Goal: Find specific page/section: Find specific page/section

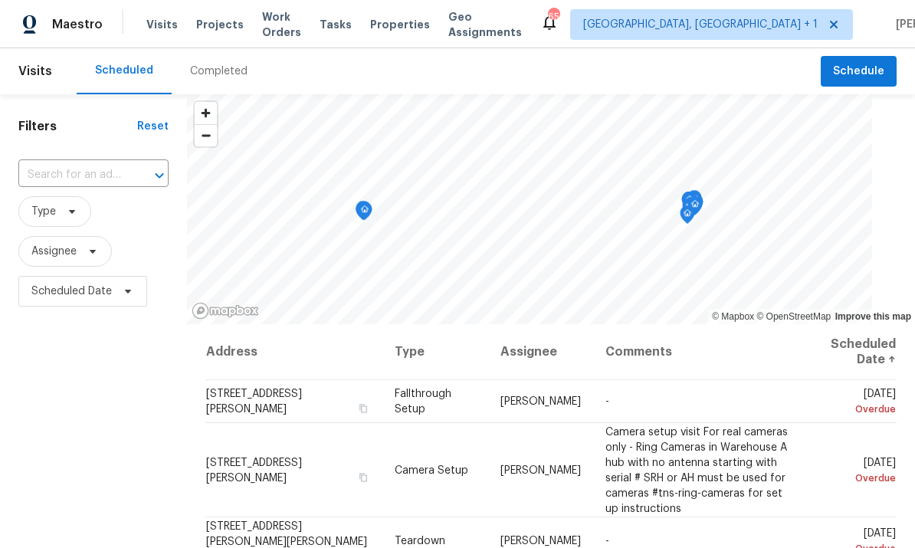
click at [212, 25] on span "Projects" at bounding box center [220, 24] width 48 height 15
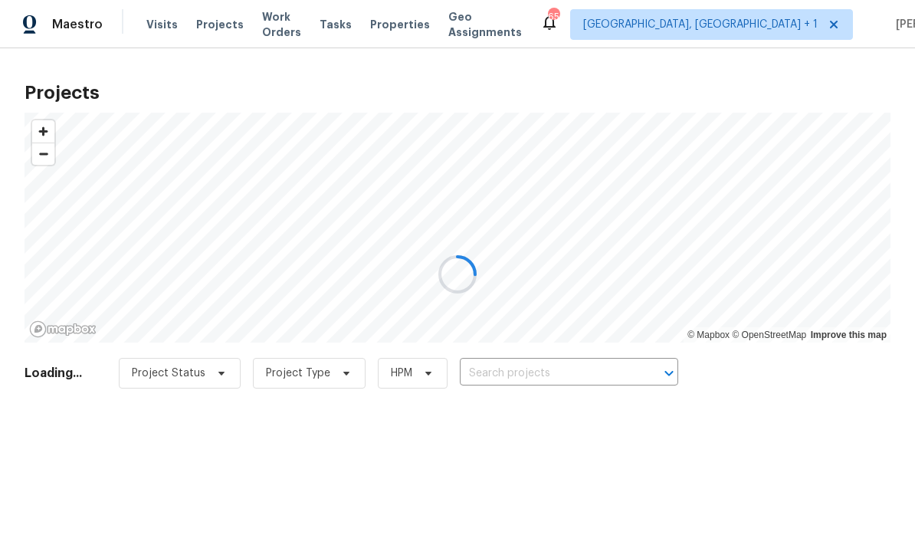
click at [557, 364] on div at bounding box center [457, 274] width 915 height 548
click at [556, 364] on div at bounding box center [457, 274] width 915 height 548
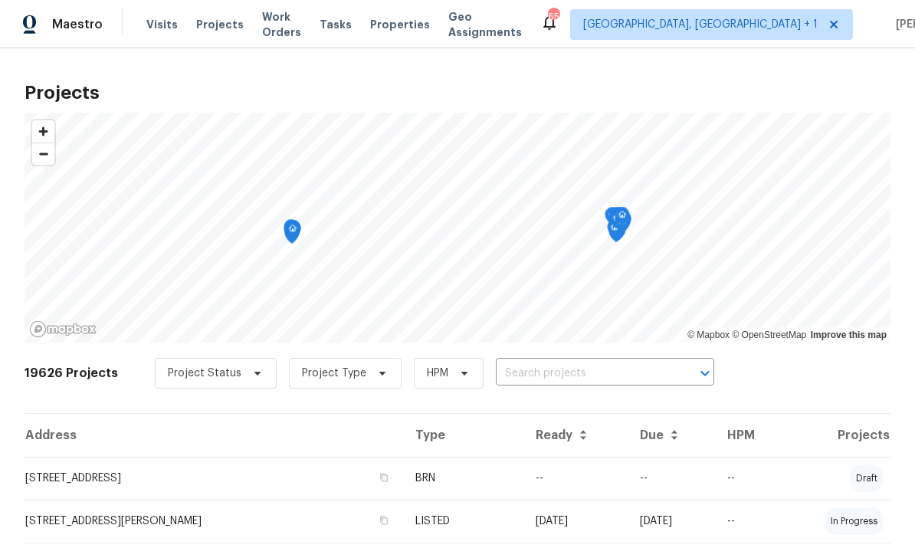
click at [575, 369] on input "text" at bounding box center [584, 374] width 176 height 24
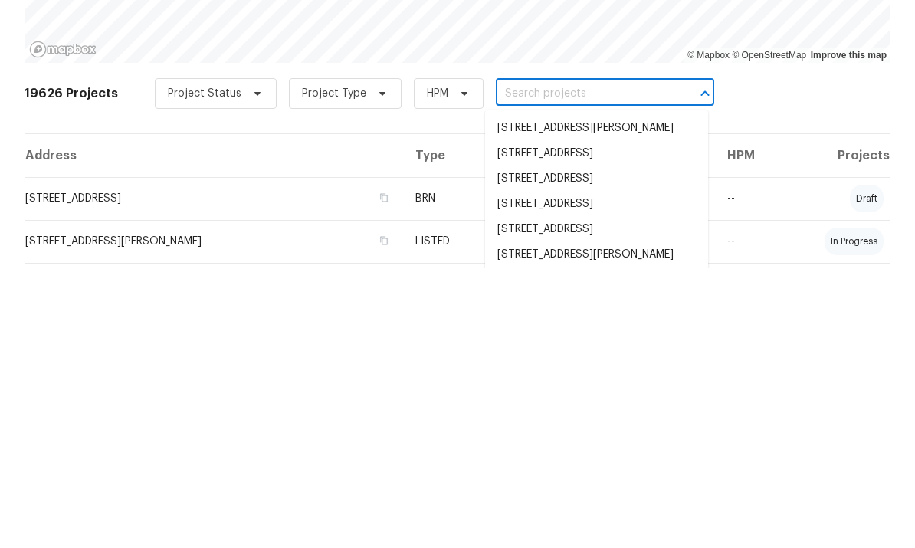
click at [561, 362] on input "text" at bounding box center [584, 374] width 176 height 24
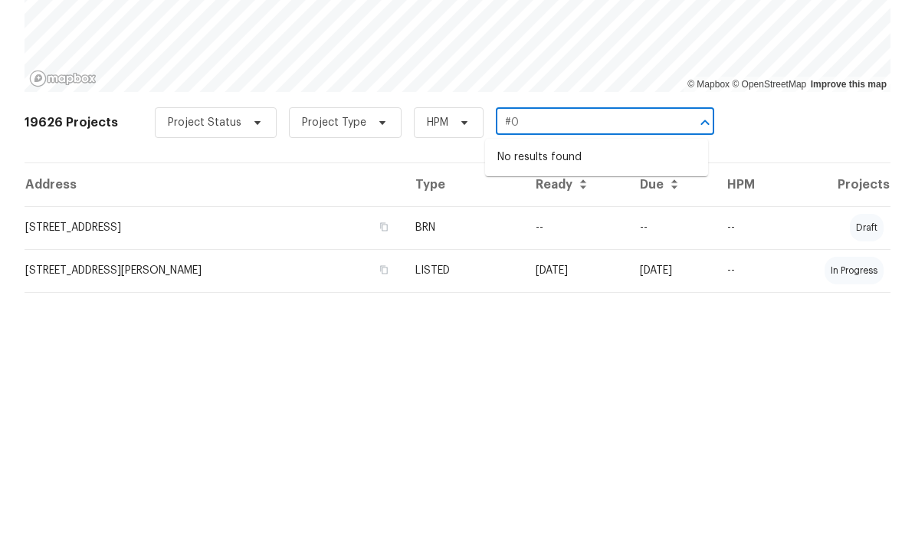
type input "#"
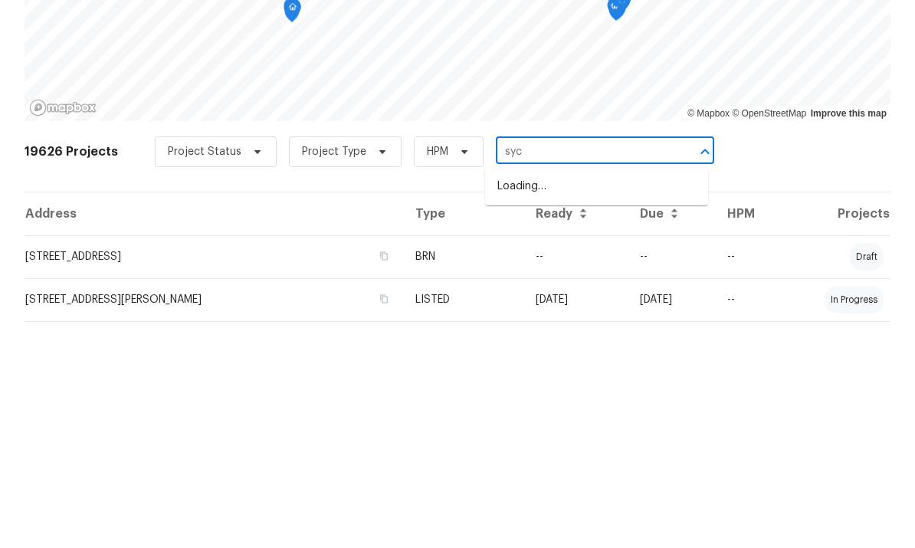
type input "syca"
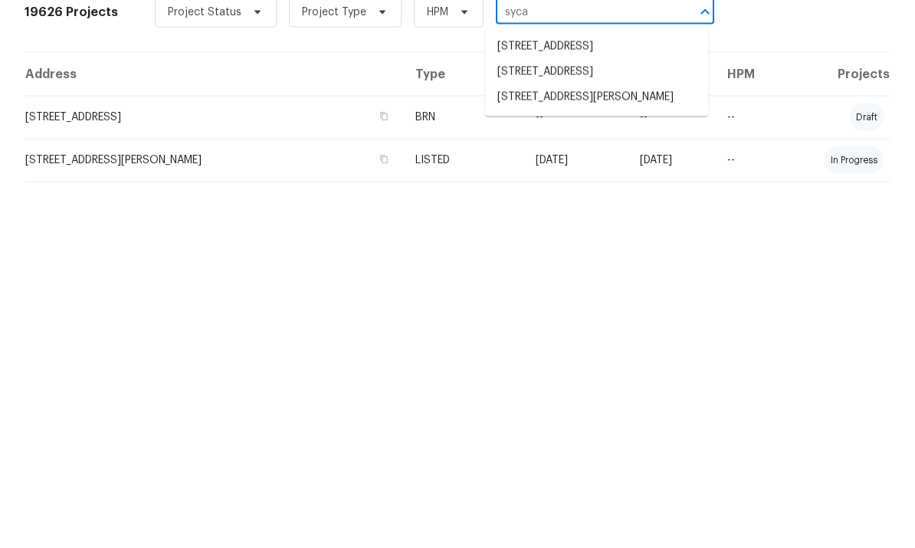
scroll to position [5, 0]
click at [591, 446] on li "735 Sycamore Springs Dr, Fuquay Varina, NC 27526" at bounding box center [596, 458] width 223 height 25
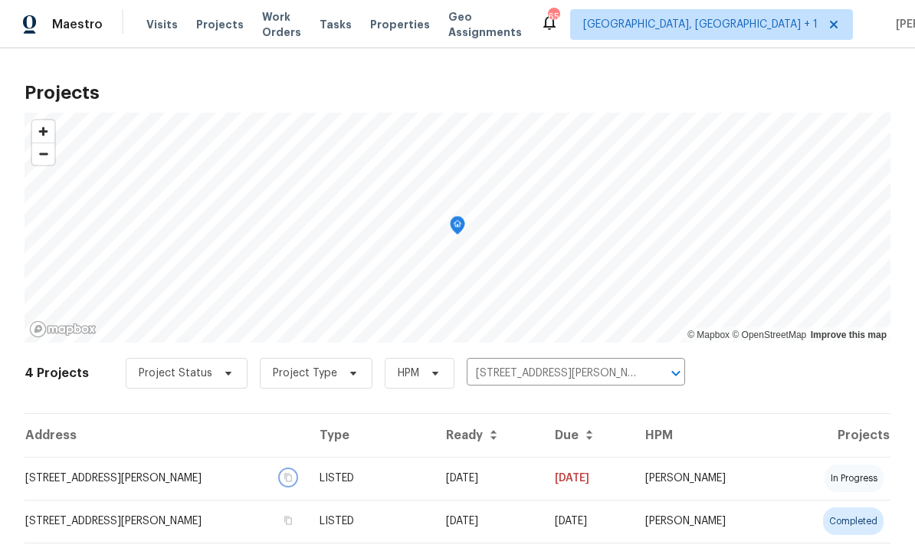
click at [295, 483] on button "button" at bounding box center [288, 478] width 14 height 14
click at [222, 476] on td "735 Sycamore Springs Dr, Fuquay Varina, NC 27526" at bounding box center [166, 478] width 283 height 43
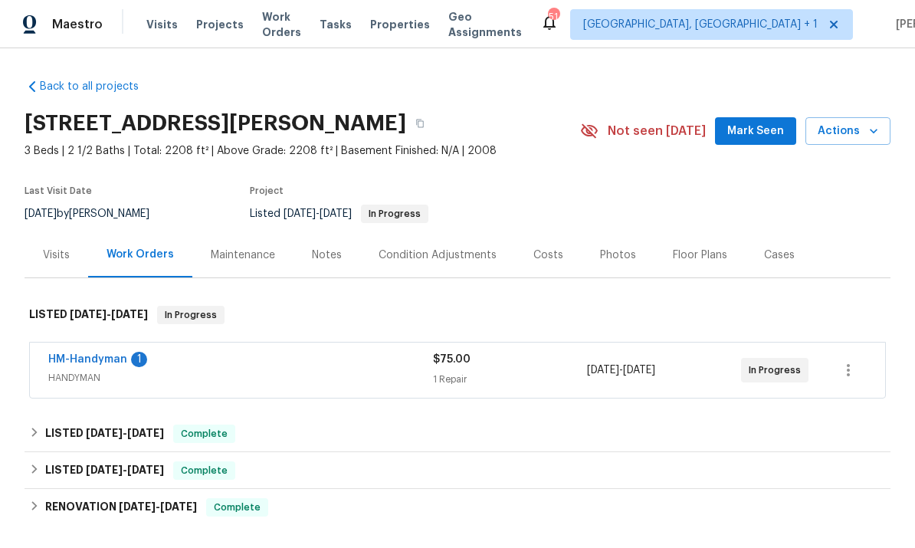
click at [110, 355] on link "HM-Handyman" at bounding box center [87, 359] width 79 height 11
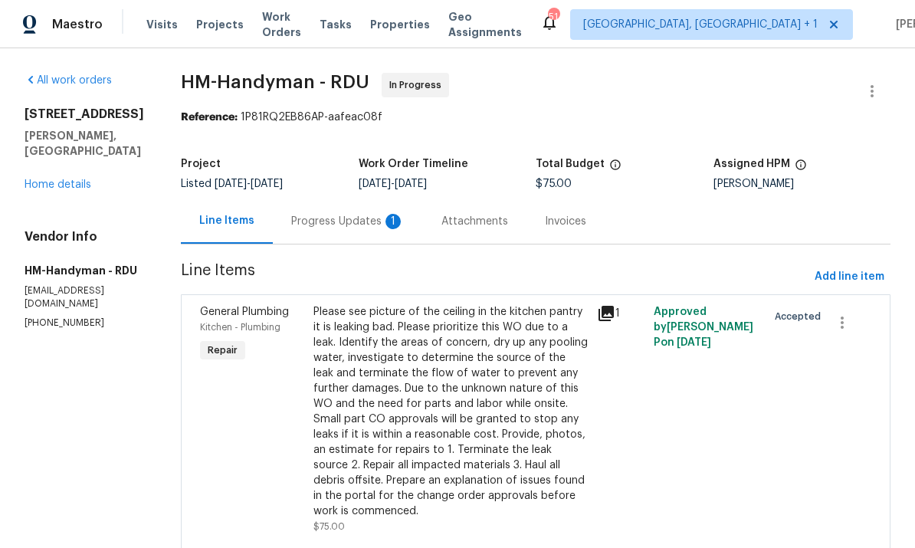
click at [344, 225] on div "Progress Updates 1" at bounding box center [347, 221] width 113 height 15
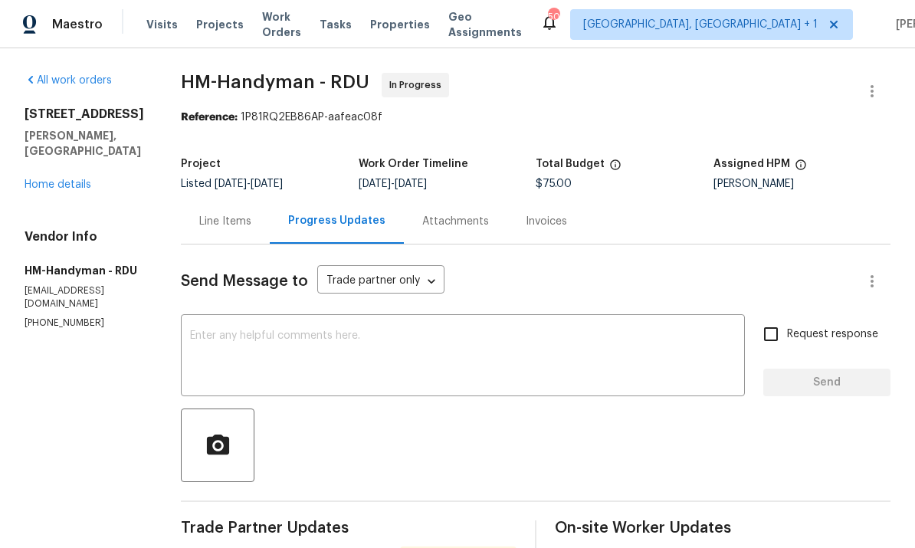
click at [75, 185] on link "Home details" at bounding box center [58, 184] width 67 height 11
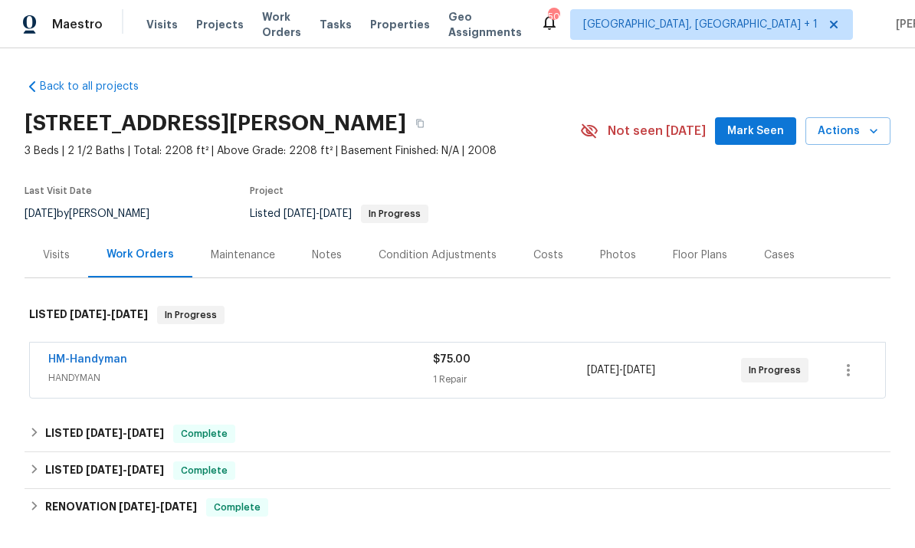
click at [760, 127] on span "Mark Seen" at bounding box center [755, 131] width 57 height 19
click at [107, 356] on link "HM-Handyman" at bounding box center [87, 359] width 79 height 11
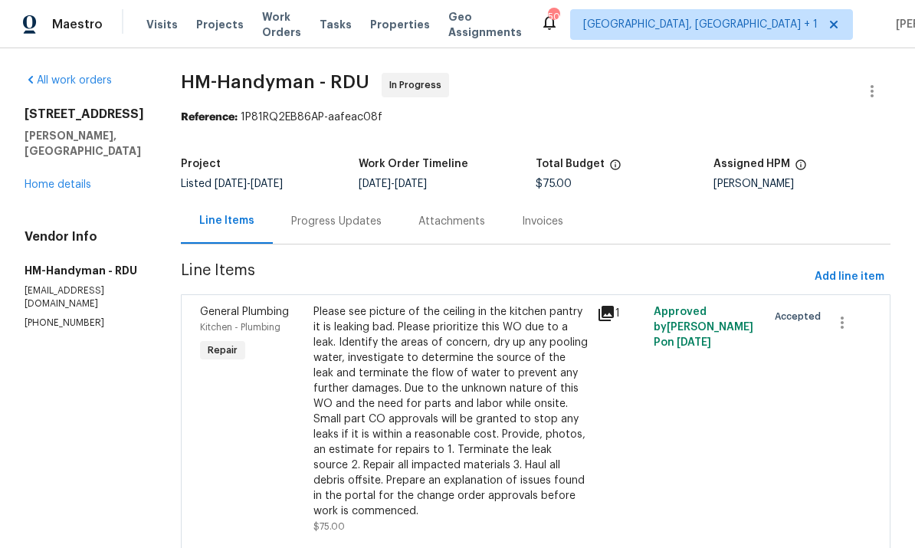
click at [354, 219] on div "Progress Updates" at bounding box center [336, 221] width 90 height 15
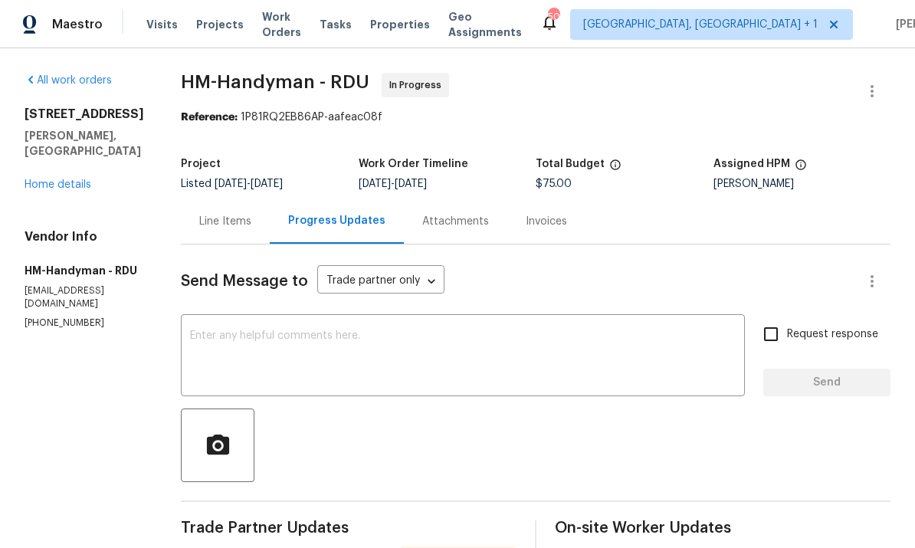
click at [235, 222] on div "Line Items" at bounding box center [225, 221] width 52 height 15
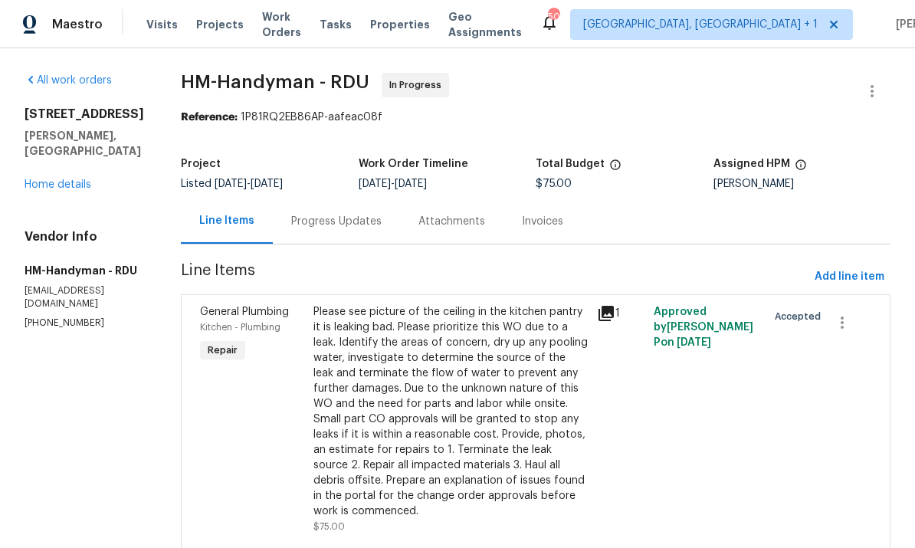
click at [64, 184] on link "Home details" at bounding box center [58, 184] width 67 height 11
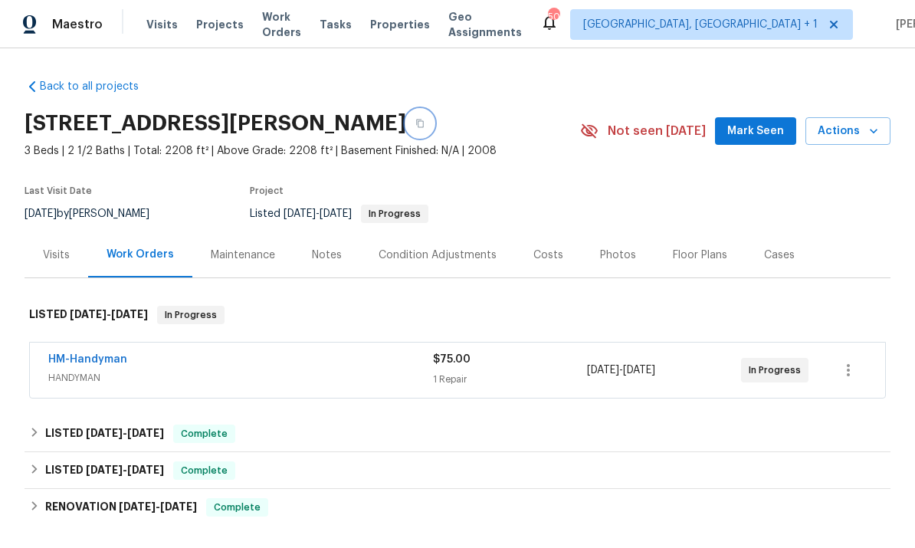
click at [424, 126] on icon "button" at bounding box center [420, 124] width 8 height 8
click at [615, 256] on div "Photos" at bounding box center [618, 255] width 36 height 15
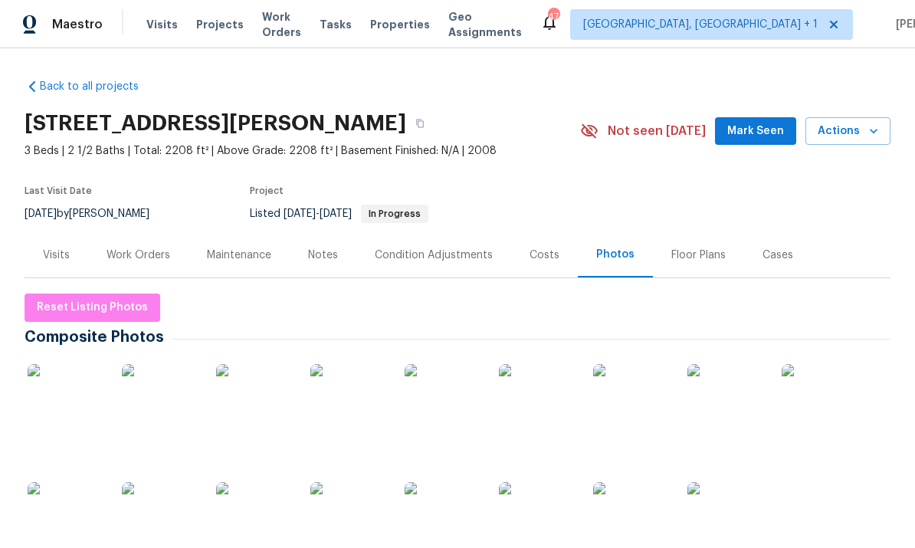
click at [141, 255] on div "Work Orders" at bounding box center [139, 255] width 64 height 15
